Goal: Find contact information: Find contact information

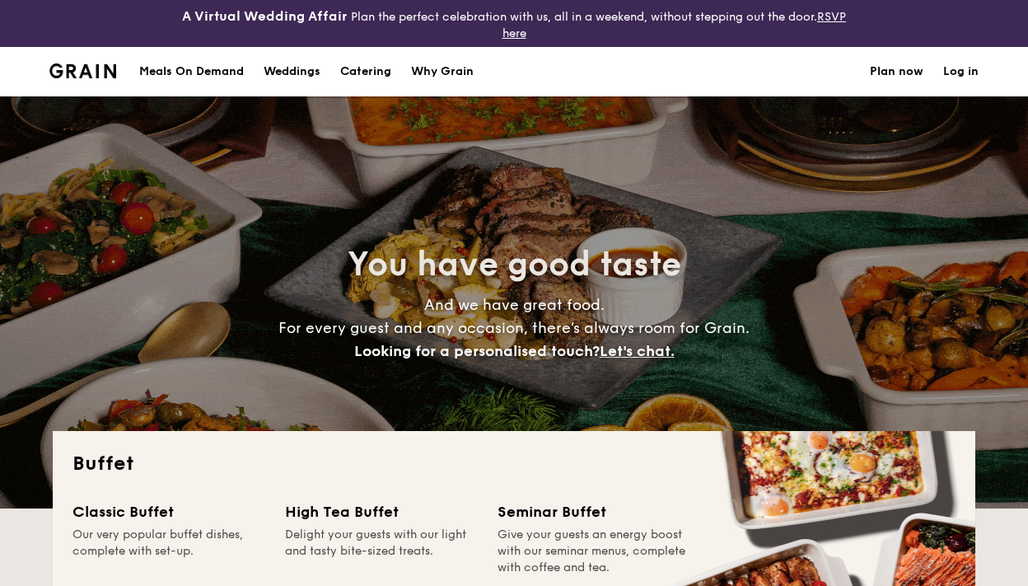
select select
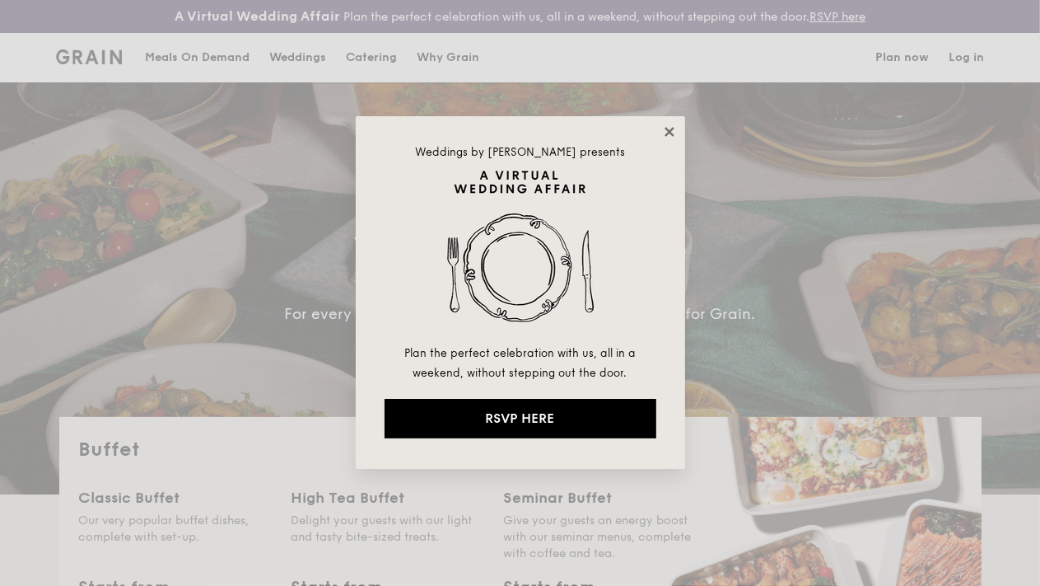
click at [662, 133] on icon at bounding box center [669, 131] width 15 height 15
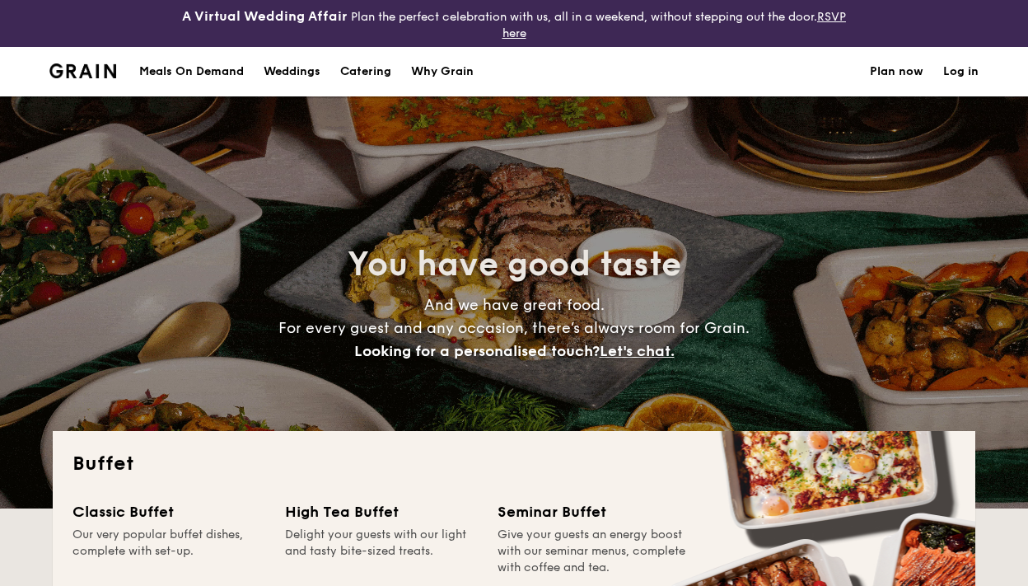
click at [344, 72] on h1 "Catering" at bounding box center [365, 71] width 51 height 49
click at [363, 68] on h1 "Catering" at bounding box center [365, 71] width 51 height 49
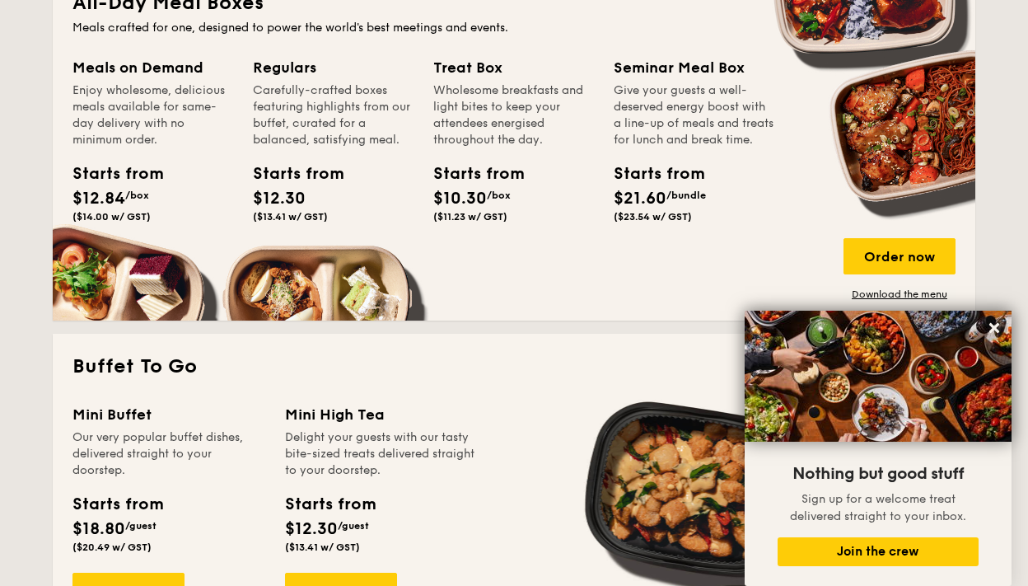
scroll to position [659, 0]
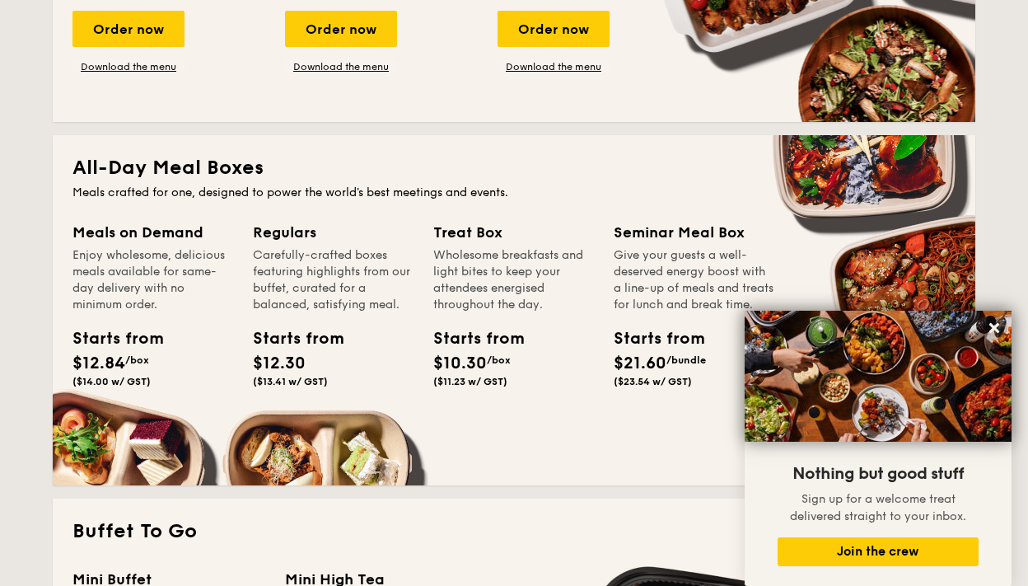
click at [467, 243] on div "Treat Box" at bounding box center [513, 232] width 161 height 23
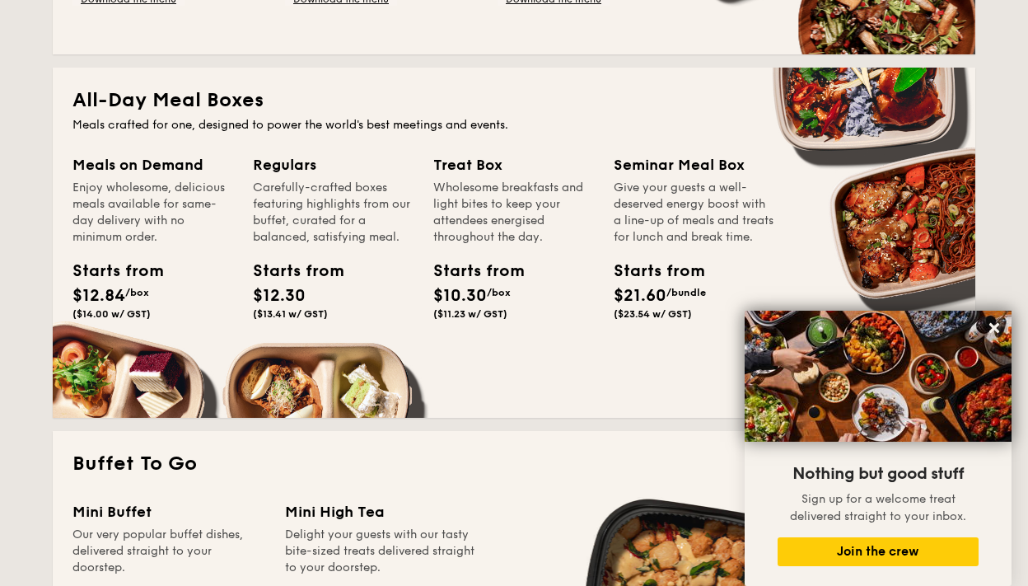
scroll to position [824, 0]
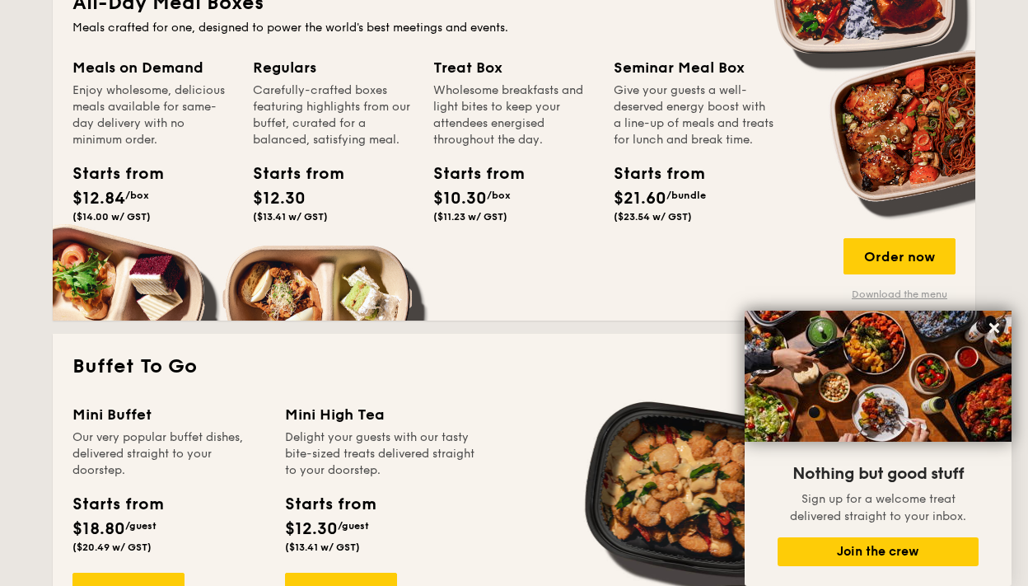
click at [875, 292] on link "Download the menu" at bounding box center [899, 293] width 112 height 13
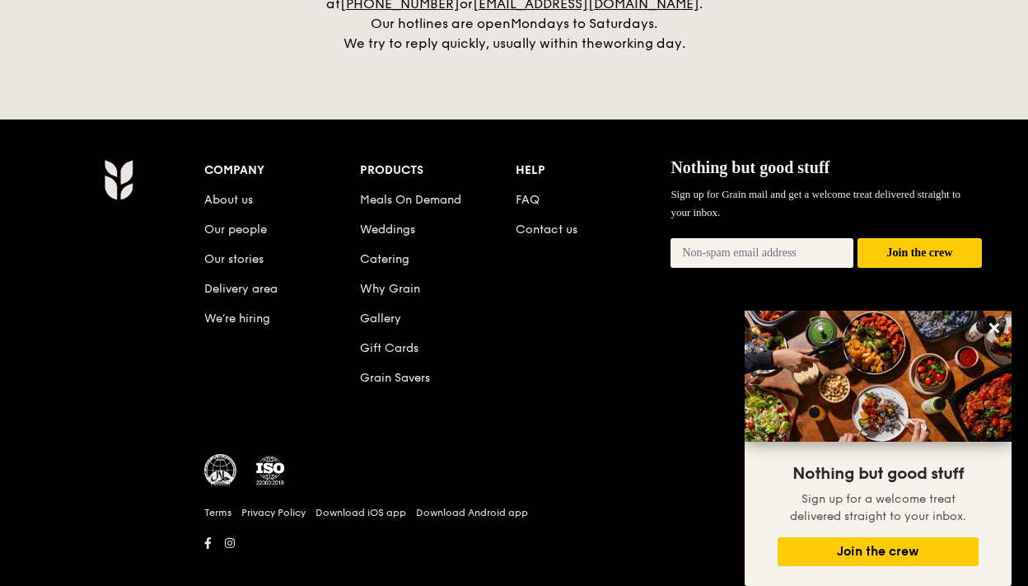
scroll to position [3511, 0]
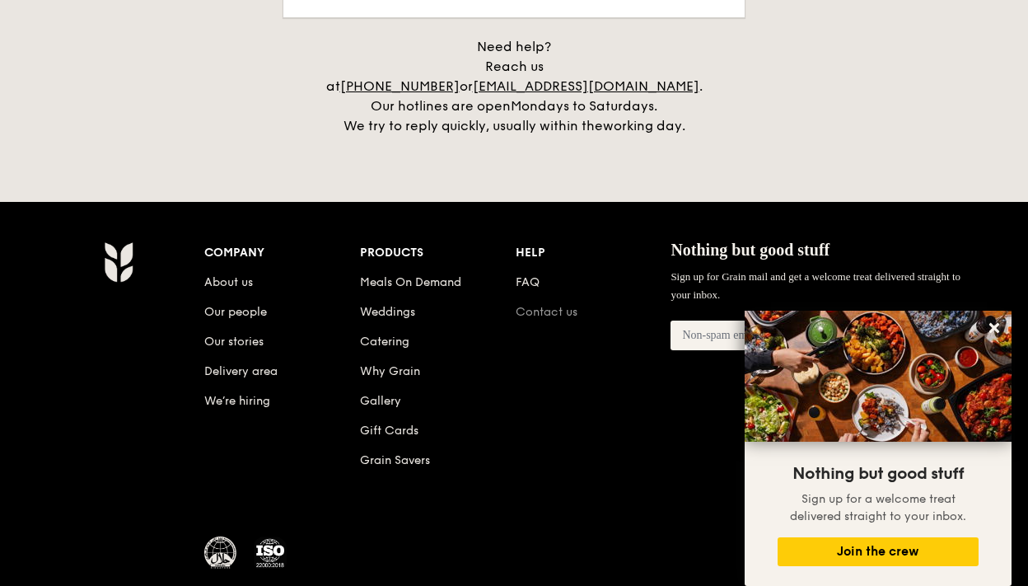
click at [545, 305] on link "Contact us" at bounding box center [547, 312] width 62 height 14
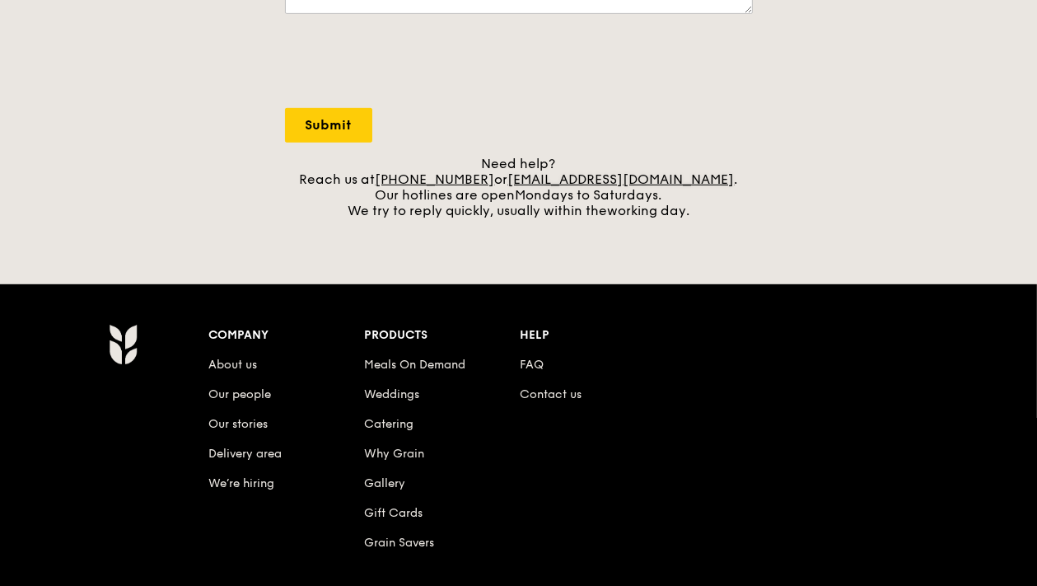
scroll to position [814, 0]
